Goal: Information Seeking & Learning: Learn about a topic

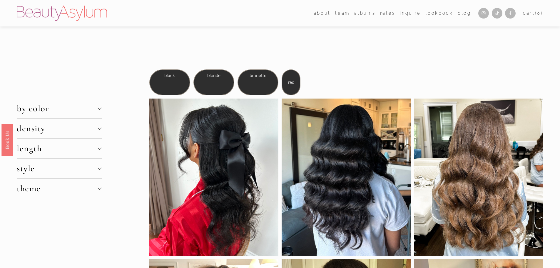
click at [210, 76] on span "blonde" at bounding box center [213, 75] width 13 height 5
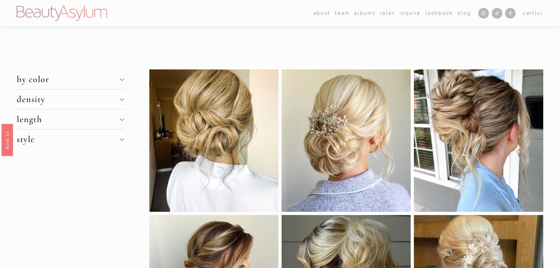
click at [82, 100] on span "density" at bounding box center [68, 99] width 103 height 11
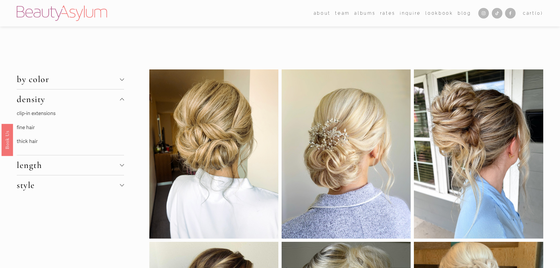
click at [28, 128] on link "fine hair" at bounding box center [26, 127] width 18 height 6
